Goal: Information Seeking & Learning: Learn about a topic

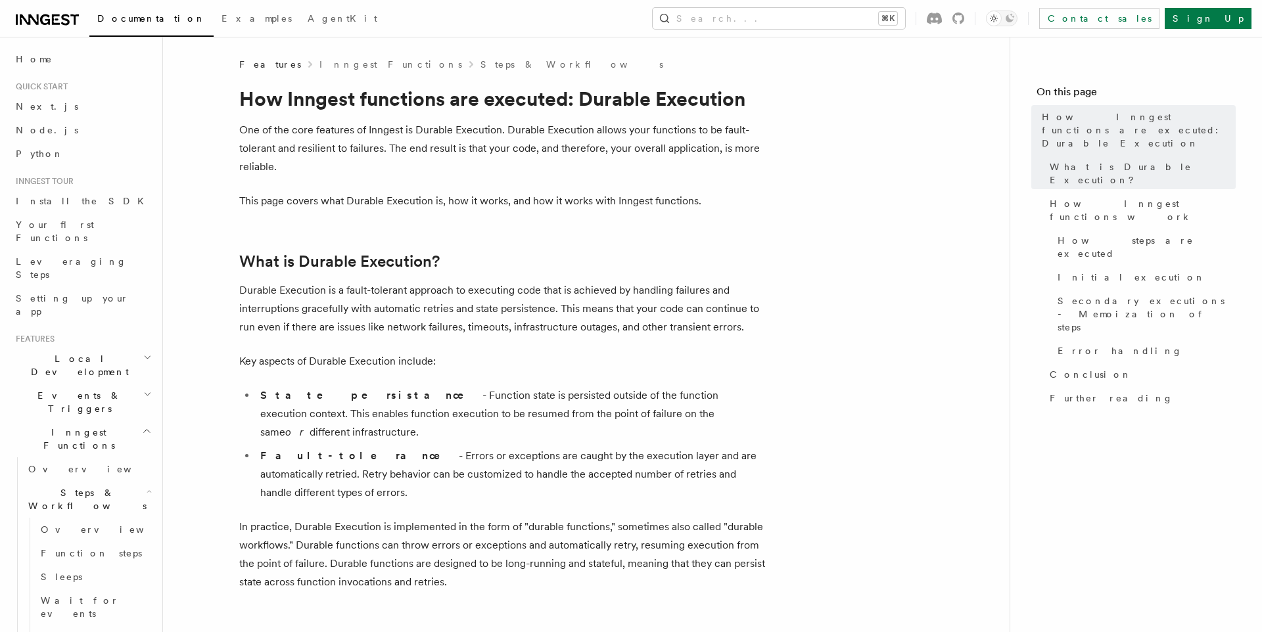
click at [49, 16] on icon at bounding box center [47, 20] width 63 height 16
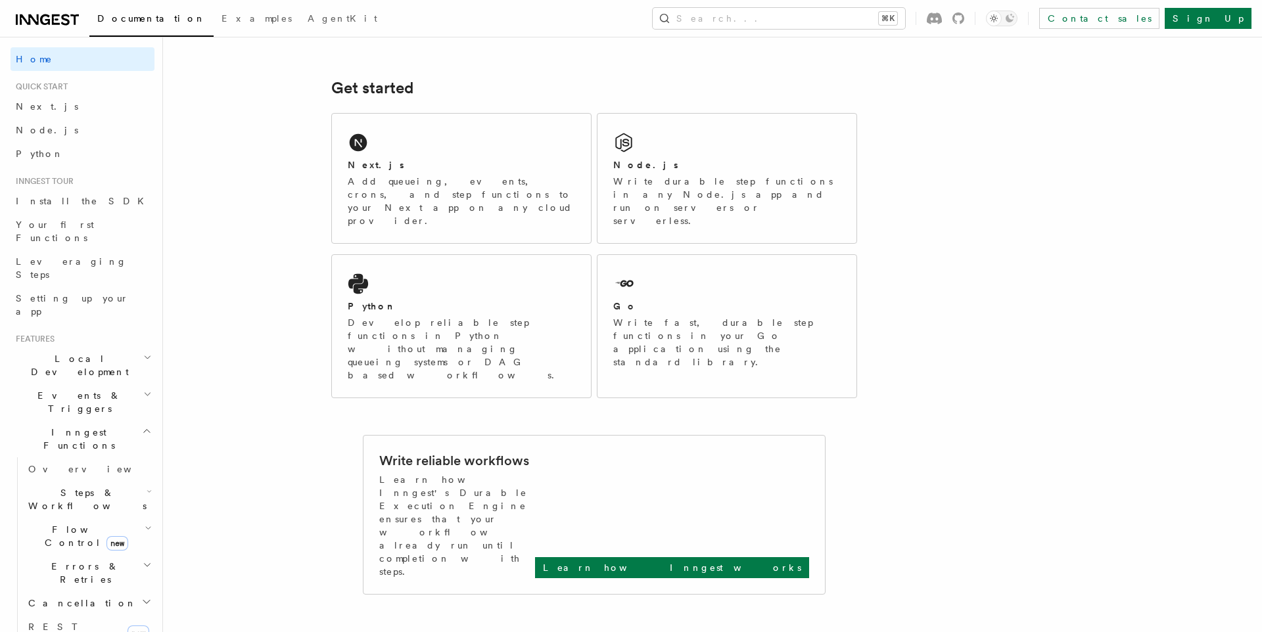
scroll to position [174, 0]
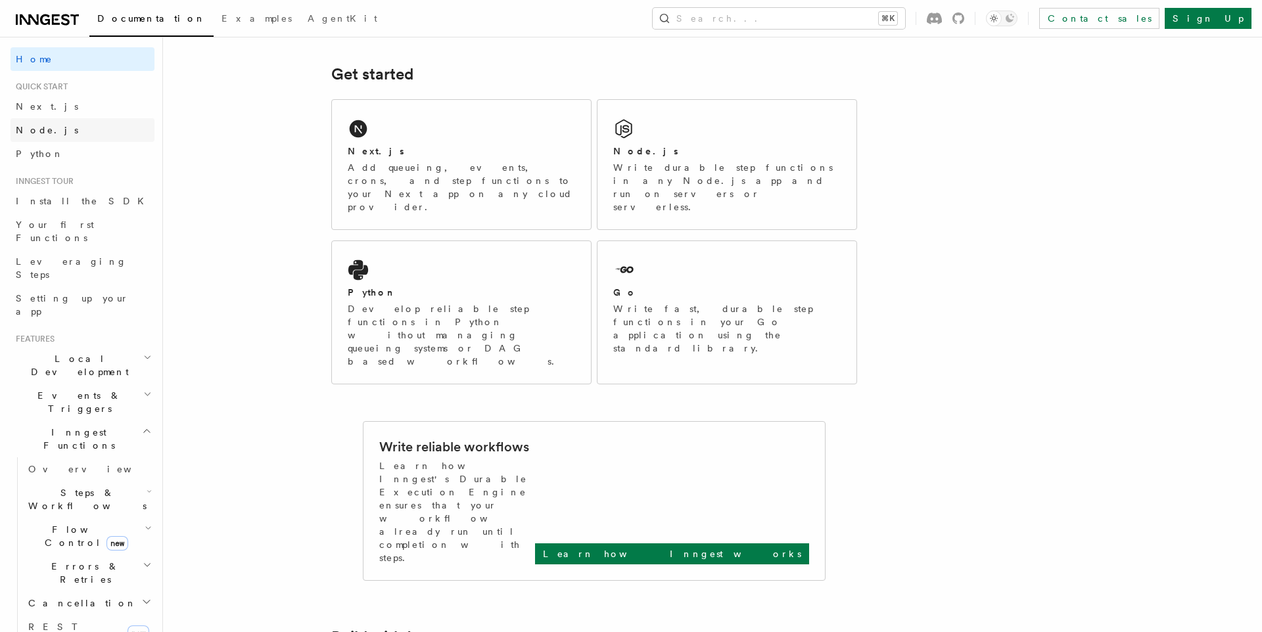
click at [81, 129] on link "Node.js" at bounding box center [83, 130] width 144 height 24
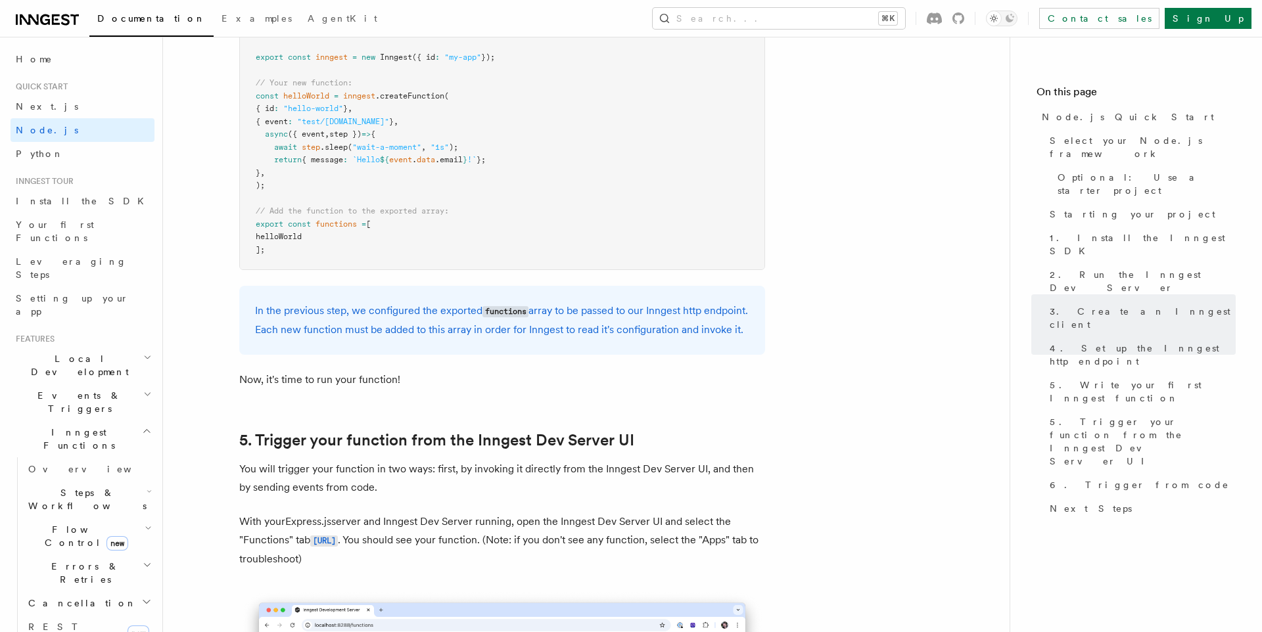
scroll to position [2648, 0]
